Goal: Task Accomplishment & Management: Use online tool/utility

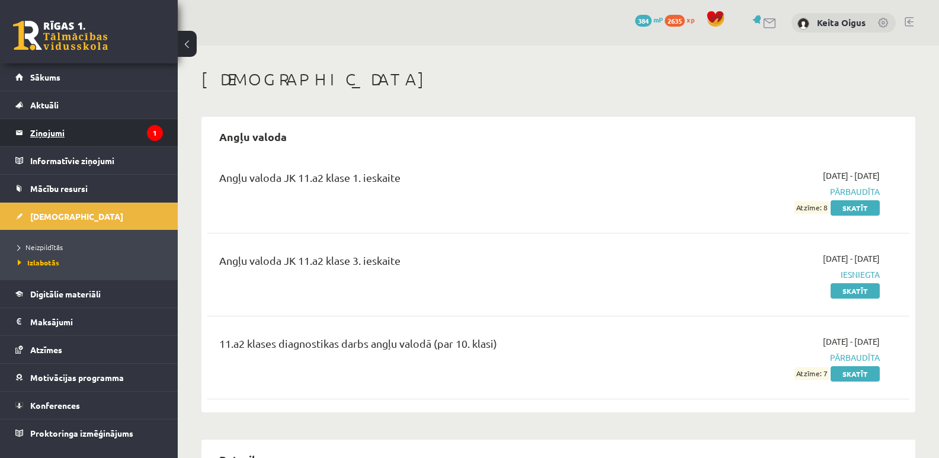
click at [47, 131] on legend "Ziņojumi 1" at bounding box center [96, 132] width 133 height 27
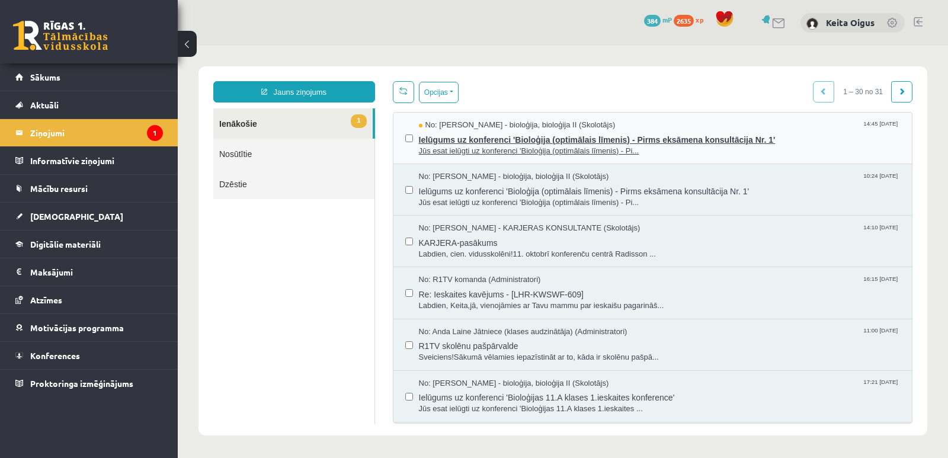
click at [557, 147] on span "Jūs esat ielūgti uz konferenci 'Bioloģija (optimālais līmenis) - Pi..." at bounding box center [660, 151] width 482 height 11
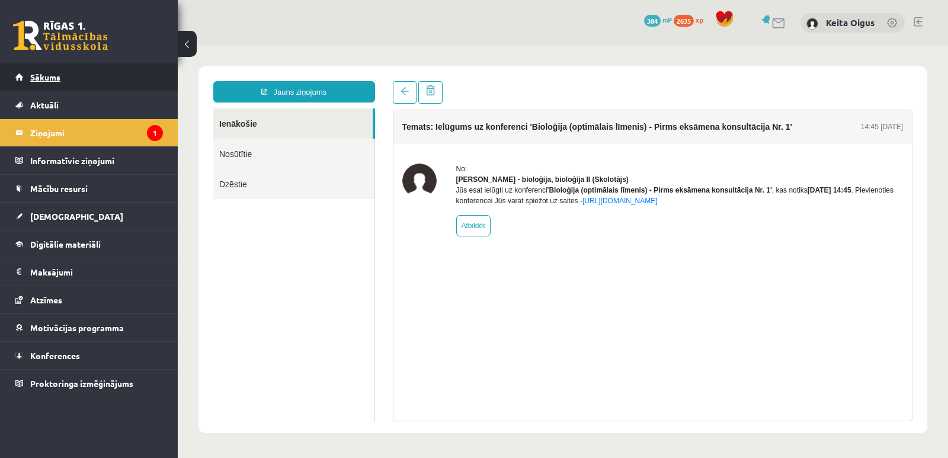
click at [151, 84] on link "Sākums" at bounding box center [89, 76] width 148 height 27
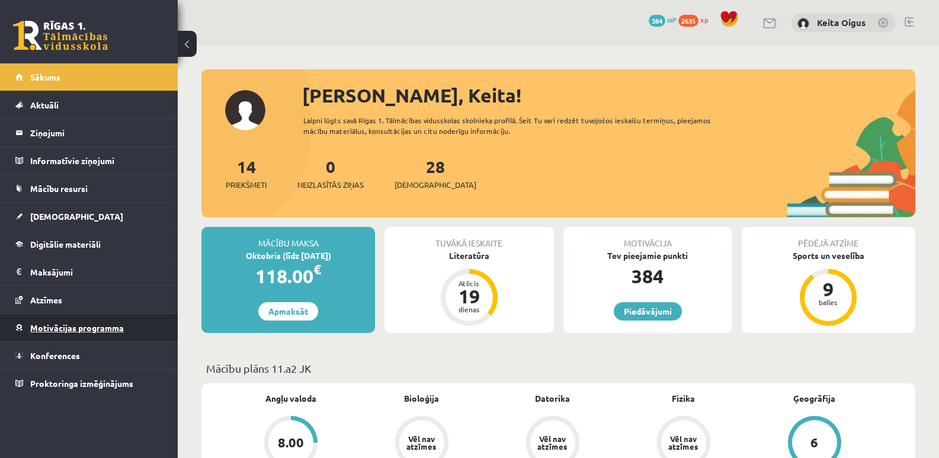
click at [98, 323] on span "Motivācijas programma" at bounding box center [77, 327] width 94 height 11
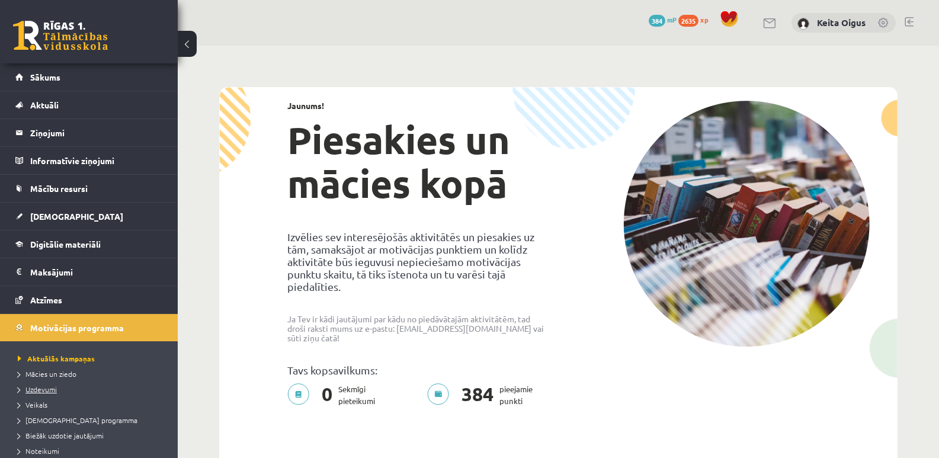
click at [40, 387] on span "Uzdevumi" at bounding box center [37, 388] width 39 height 9
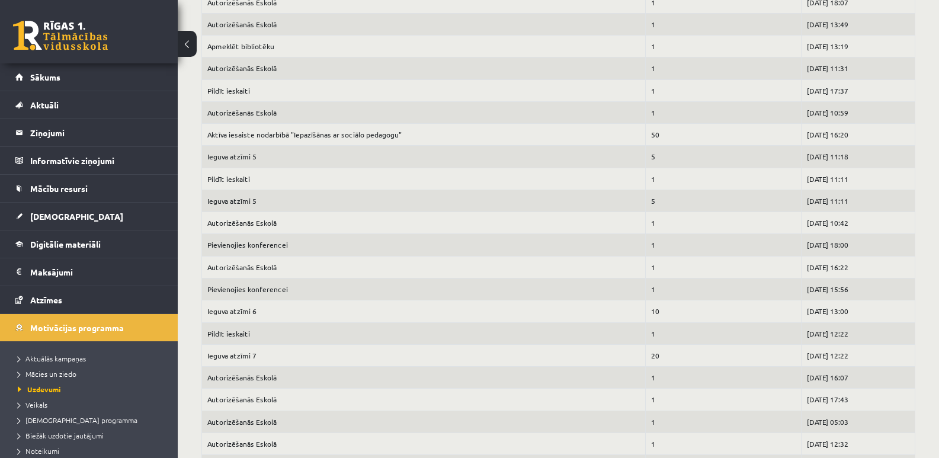
scroll to position [72, 0]
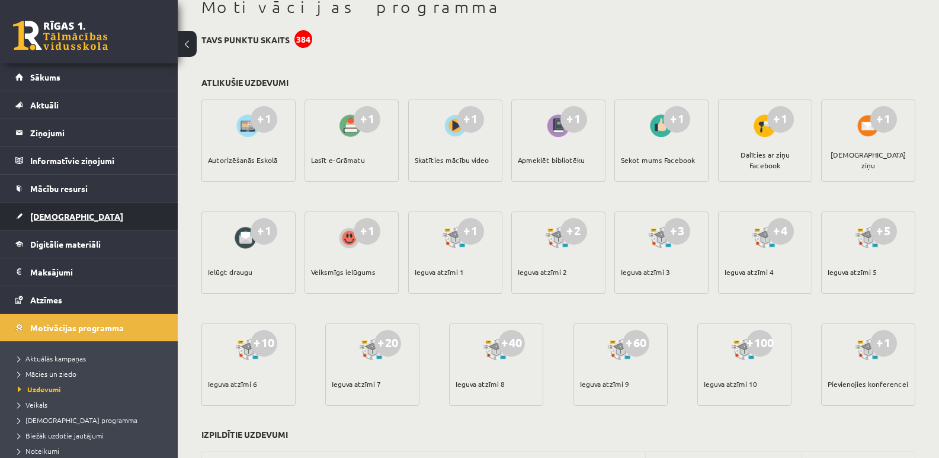
click at [46, 219] on span "[DEMOGRAPHIC_DATA]" at bounding box center [76, 216] width 93 height 11
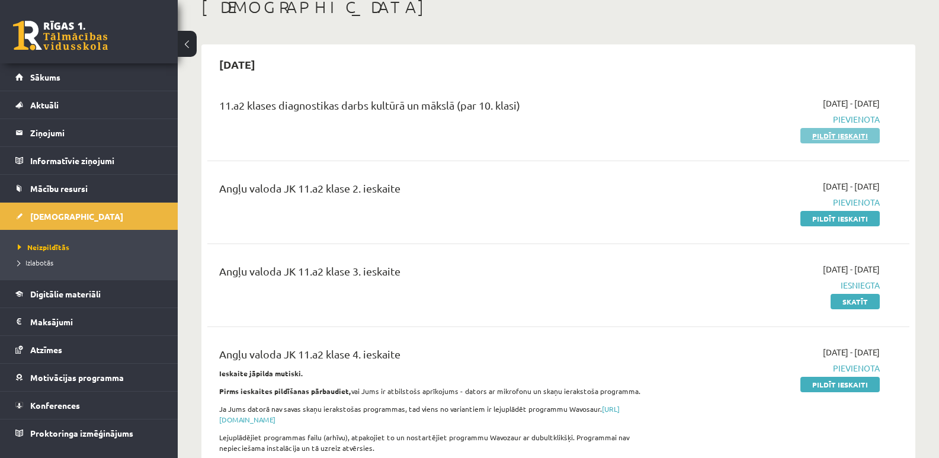
click at [849, 136] on link "Pildīt ieskaiti" at bounding box center [839, 135] width 79 height 15
